Goal: Task Accomplishment & Management: Use online tool/utility

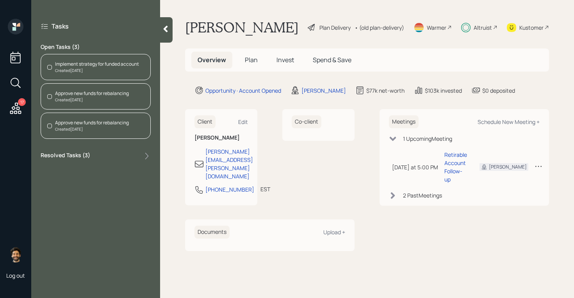
click at [84, 100] on div "Created Yesterday" at bounding box center [92, 100] width 74 height 6
click at [66, 128] on div "Created Yesterday" at bounding box center [92, 129] width 74 height 6
click at [17, 109] on icon at bounding box center [15, 107] width 11 height 11
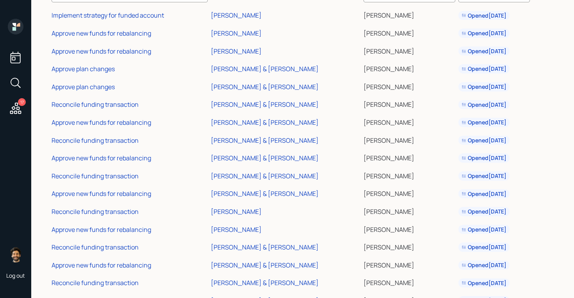
scroll to position [69, 0]
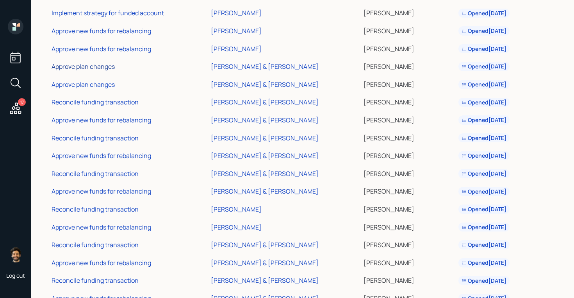
click at [87, 66] on div "Approve plan changes" at bounding box center [83, 66] width 63 height 9
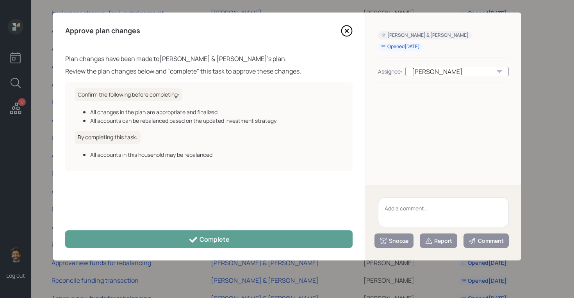
click at [136, 228] on div "Approve plan changes Plan changes have been made to Bob & Mary Dado 's plan. Re…" at bounding box center [209, 136] width 312 height 248
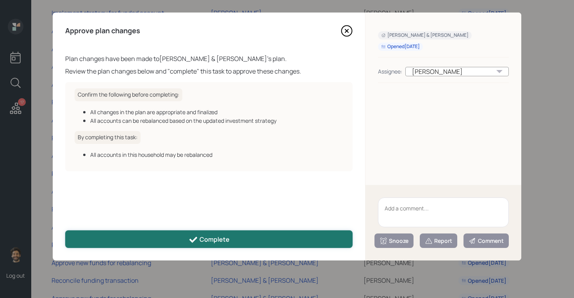
click at [136, 235] on button "Complete" at bounding box center [208, 239] width 287 height 18
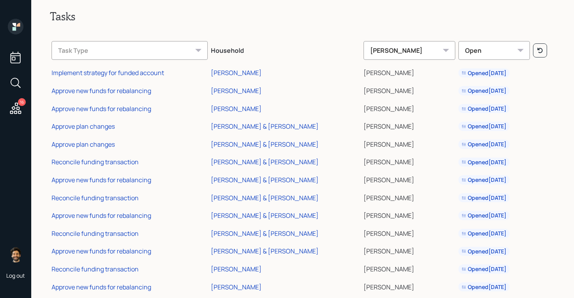
scroll to position [0, 0]
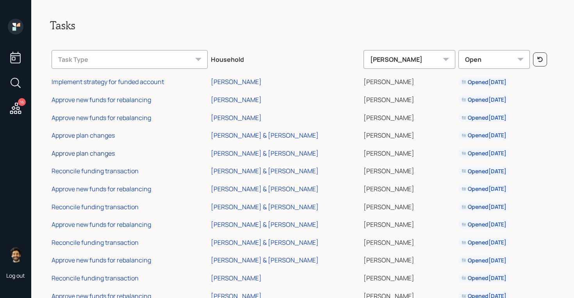
click at [95, 153] on div "Approve plan changes" at bounding box center [83, 153] width 63 height 9
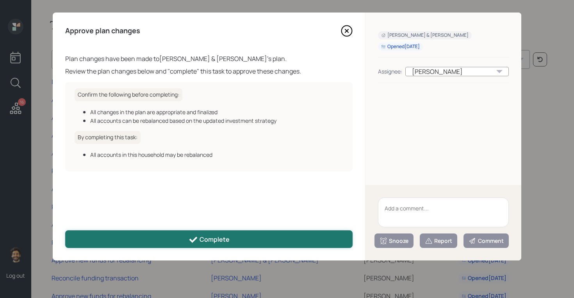
click at [86, 238] on button "Complete" at bounding box center [208, 239] width 287 height 18
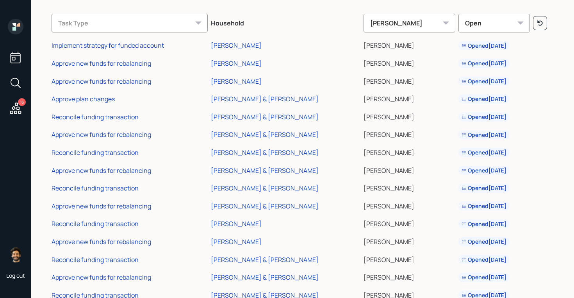
scroll to position [44, 0]
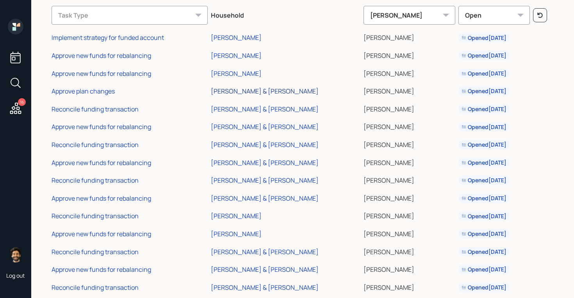
click at [234, 89] on div "[PERSON_NAME] & [PERSON_NAME]" at bounding box center [265, 91] width 108 height 9
